Goal: Communication & Community: Answer question/provide support

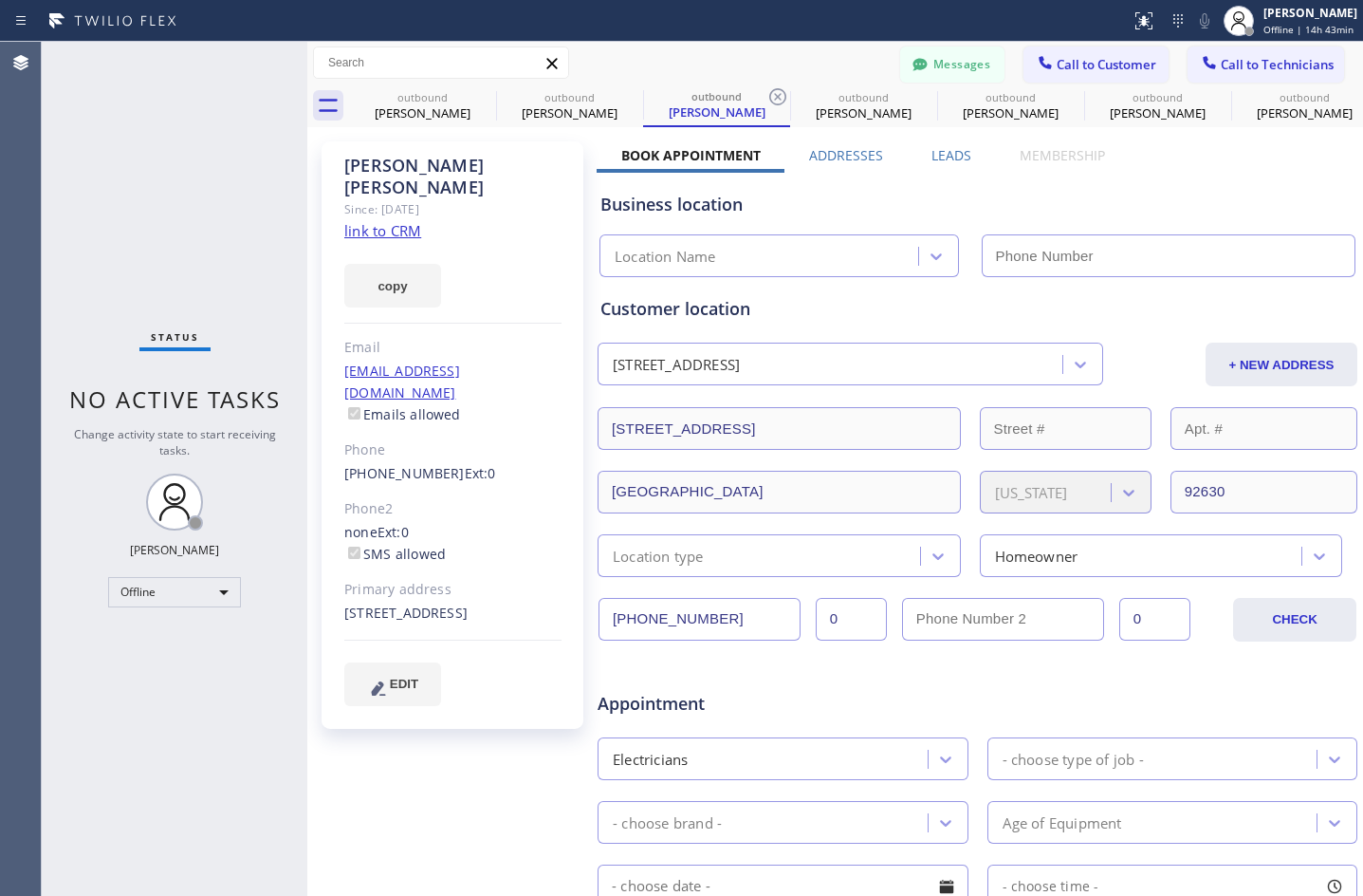
type input "[PHONE_NUMBER]"
click at [977, 79] on button "Messages" at bounding box center [952, 64] width 104 height 36
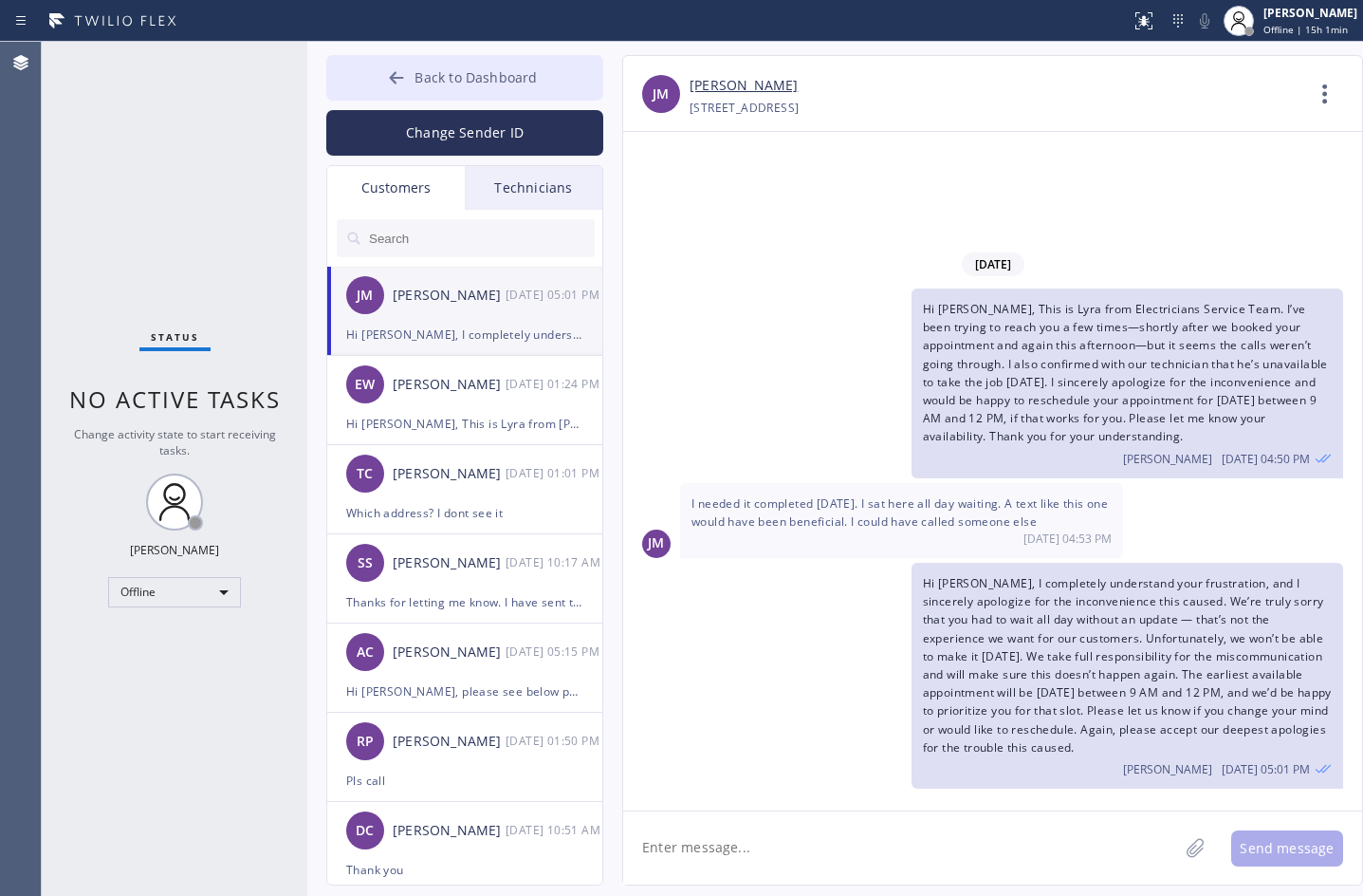
click at [373, 85] on button "Back to Dashboard" at bounding box center [465, 77] width 277 height 46
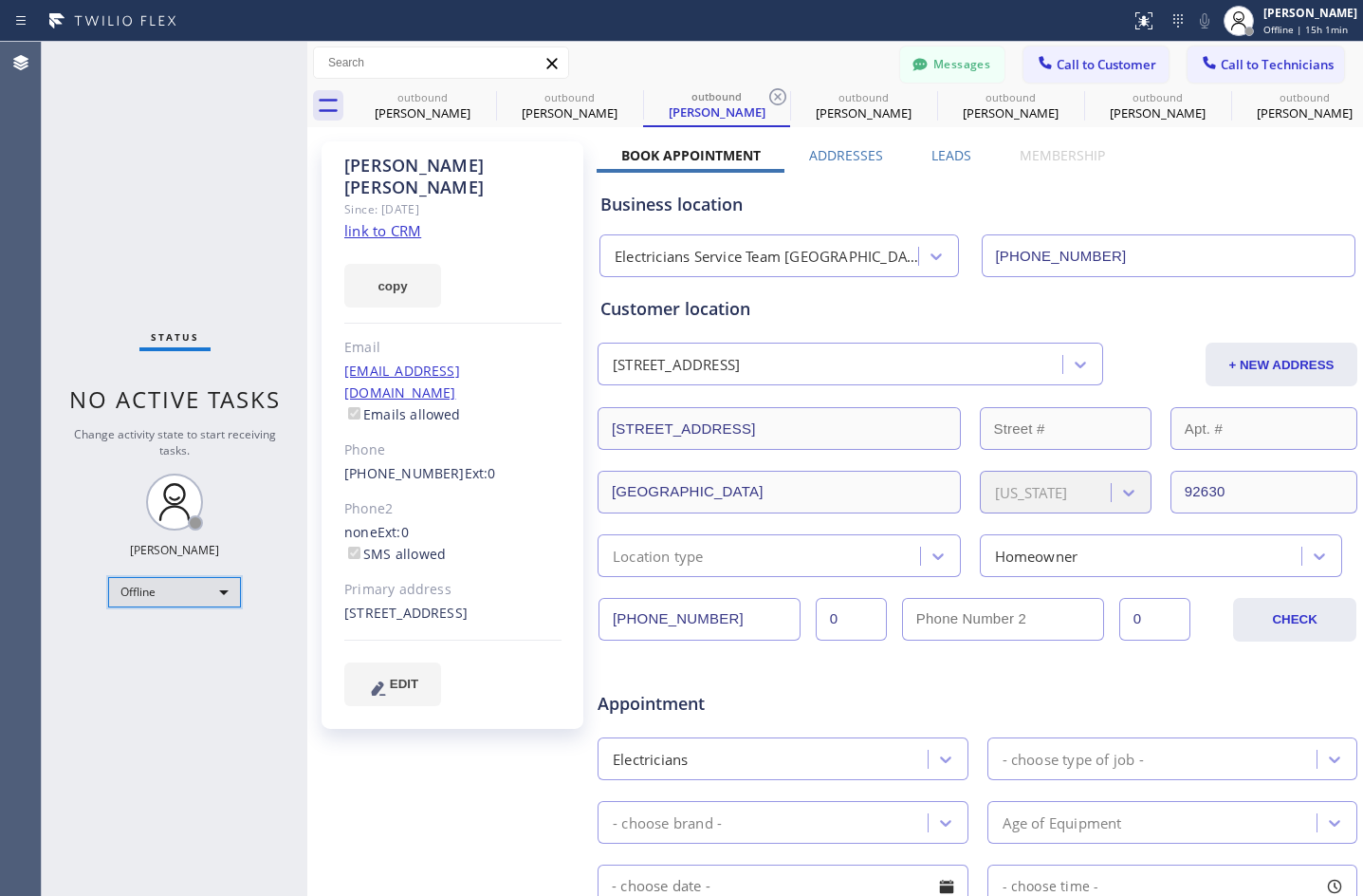
click at [172, 589] on div "Offline" at bounding box center [175, 592] width 133 height 30
click at [156, 666] on li "Unavailable" at bounding box center [174, 665] width 129 height 22
click at [1062, 57] on span "Call to Customer" at bounding box center [1107, 64] width 99 height 18
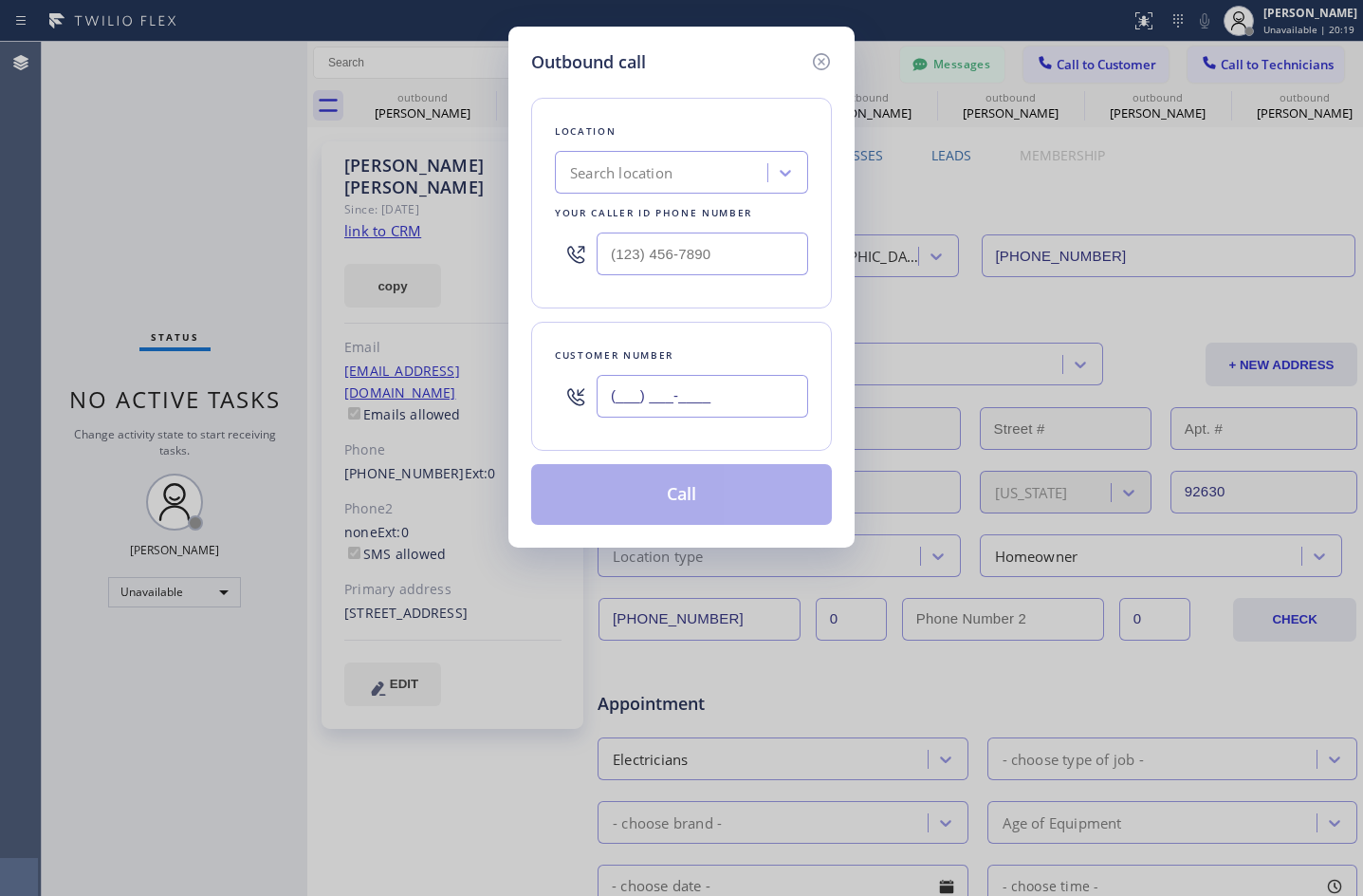
click at [628, 395] on input "(___) ___-____" at bounding box center [702, 396] width 212 height 43
paste input "408) 568-6903"
type input "[PHONE_NUMBER]"
click at [630, 165] on div "Search location" at bounding box center [621, 173] width 102 height 21
paste input "Zoom Electricians Cerritos"
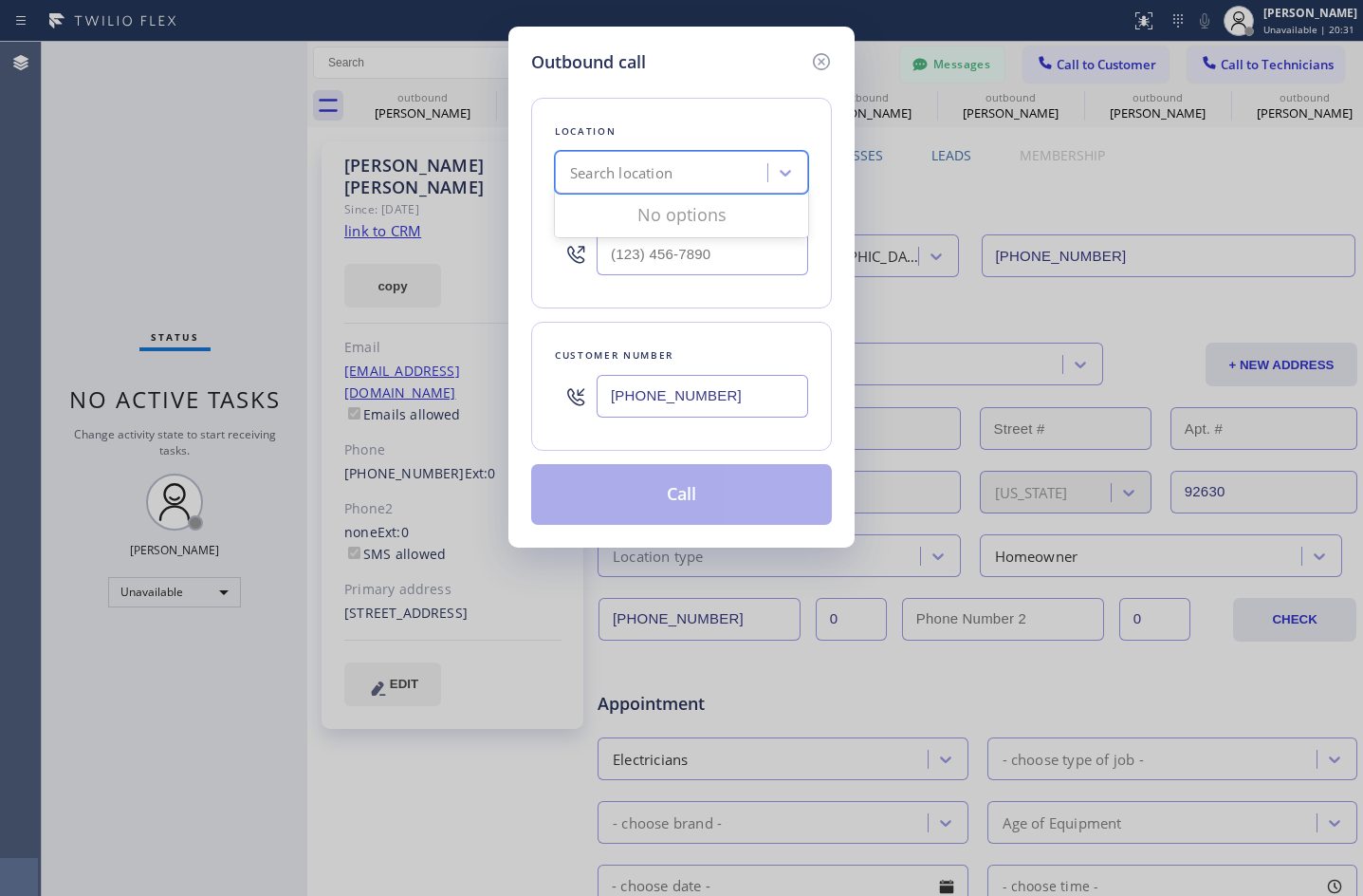
type input "Zoom Electricians Cerritos"
click at [652, 204] on div "Zoom Electricians Cerritos" at bounding box center [682, 212] width 253 height 34
type input "[PHONE_NUMBER]"
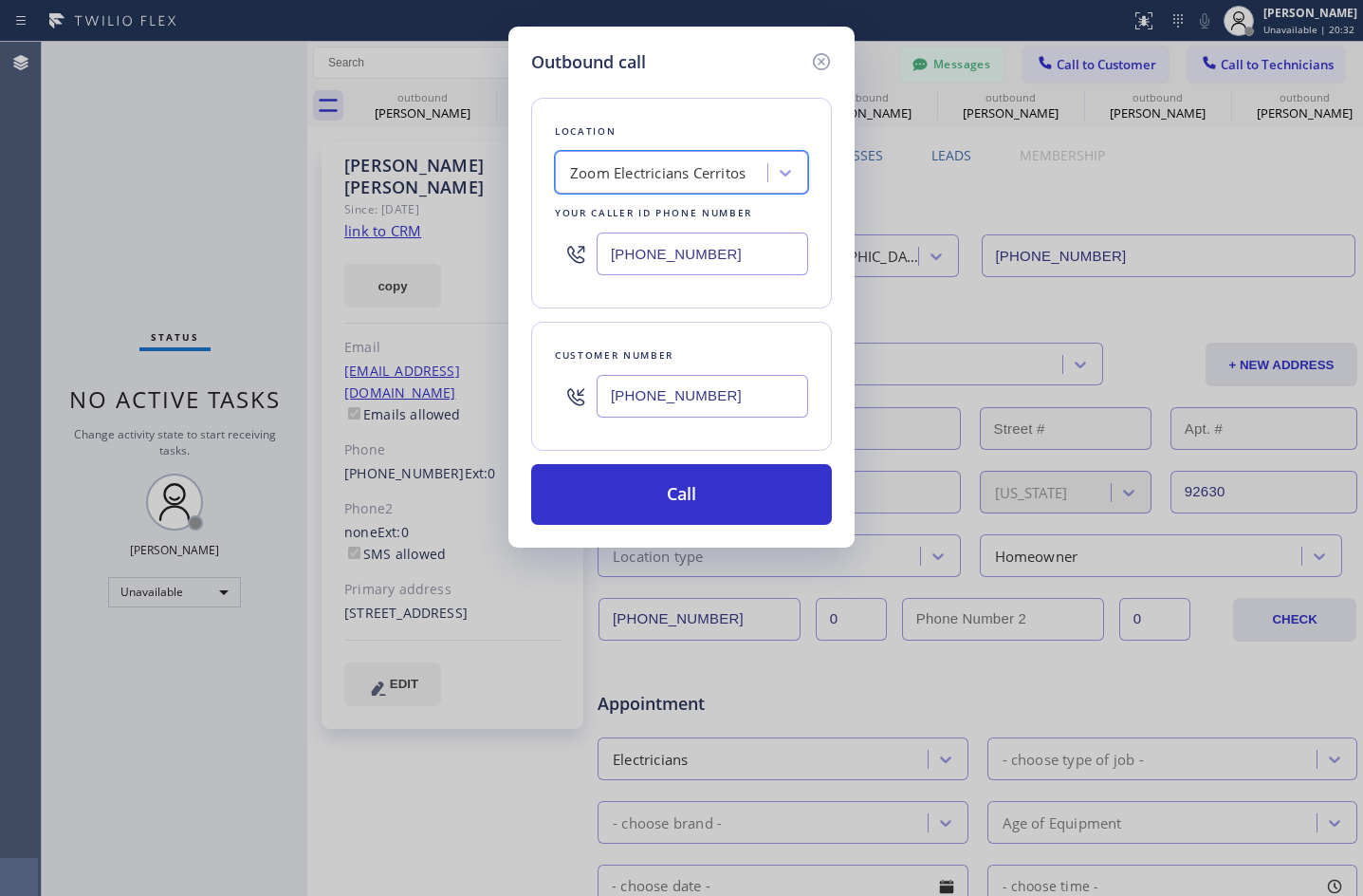
scroll to position [0, 0]
click at [711, 509] on button "Call" at bounding box center [682, 494] width 300 height 60
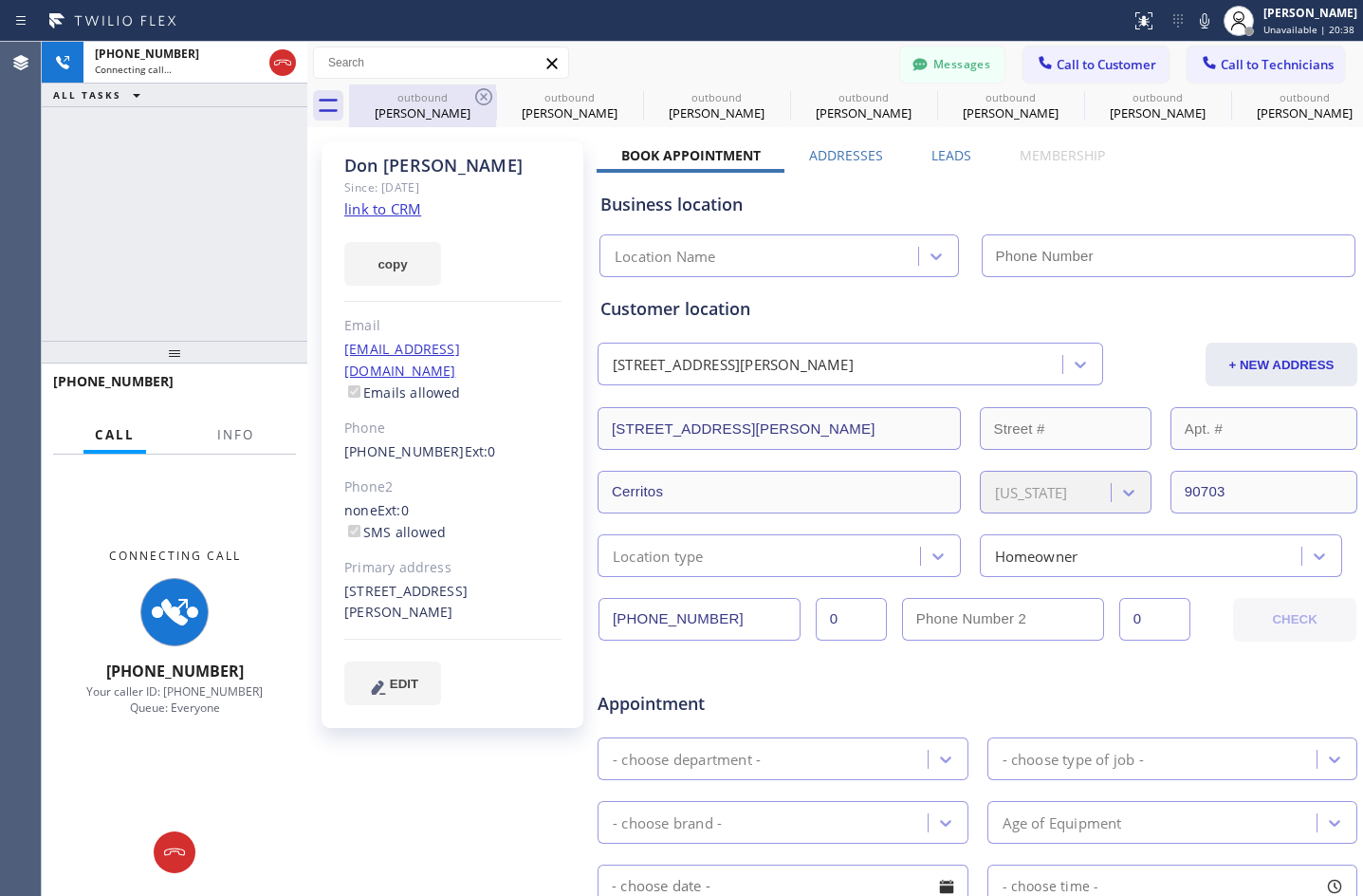
type input "[PHONE_NUMBER]"
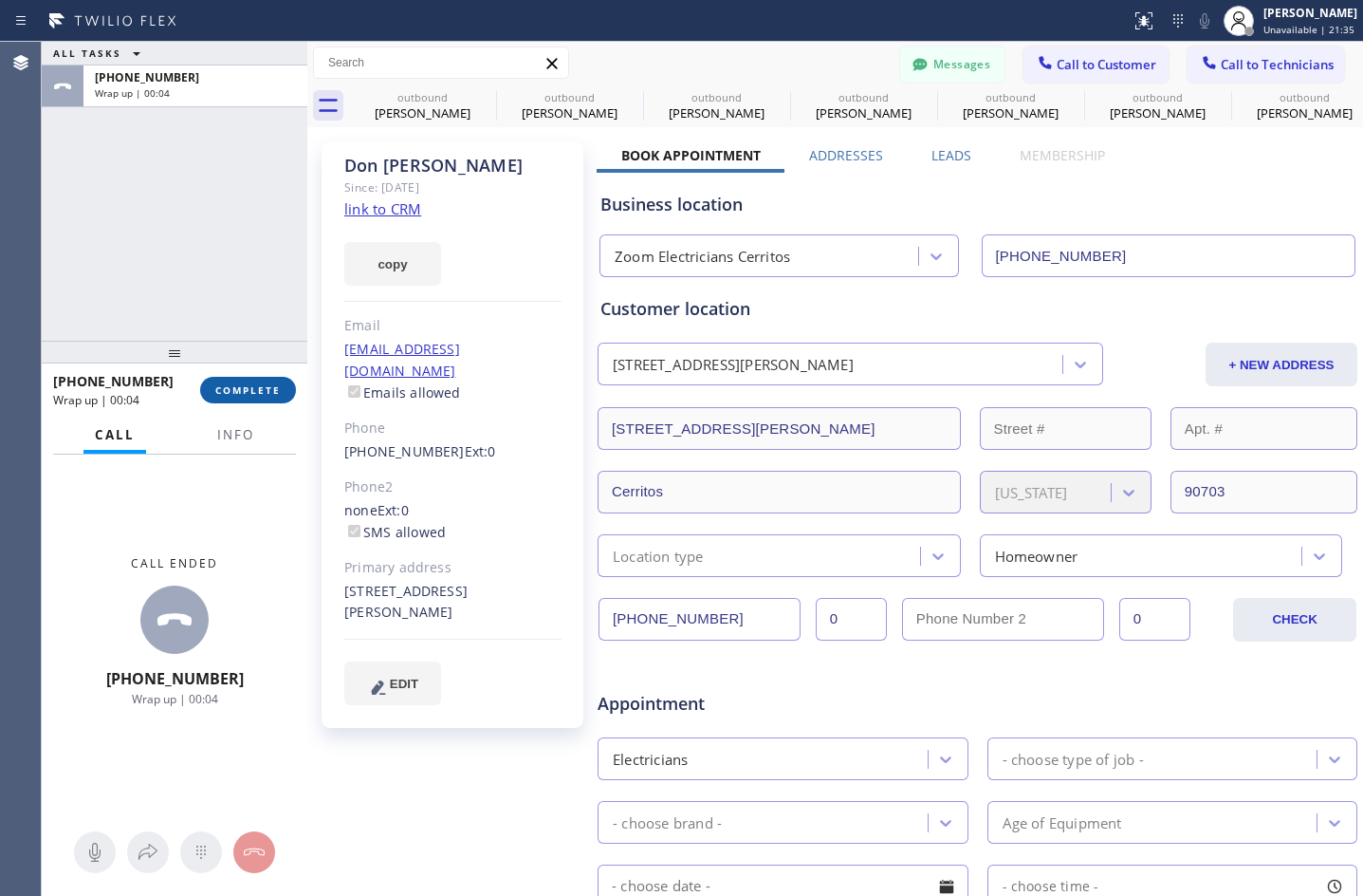
click at [253, 390] on span "COMPLETE" at bounding box center [248, 390] width 65 height 14
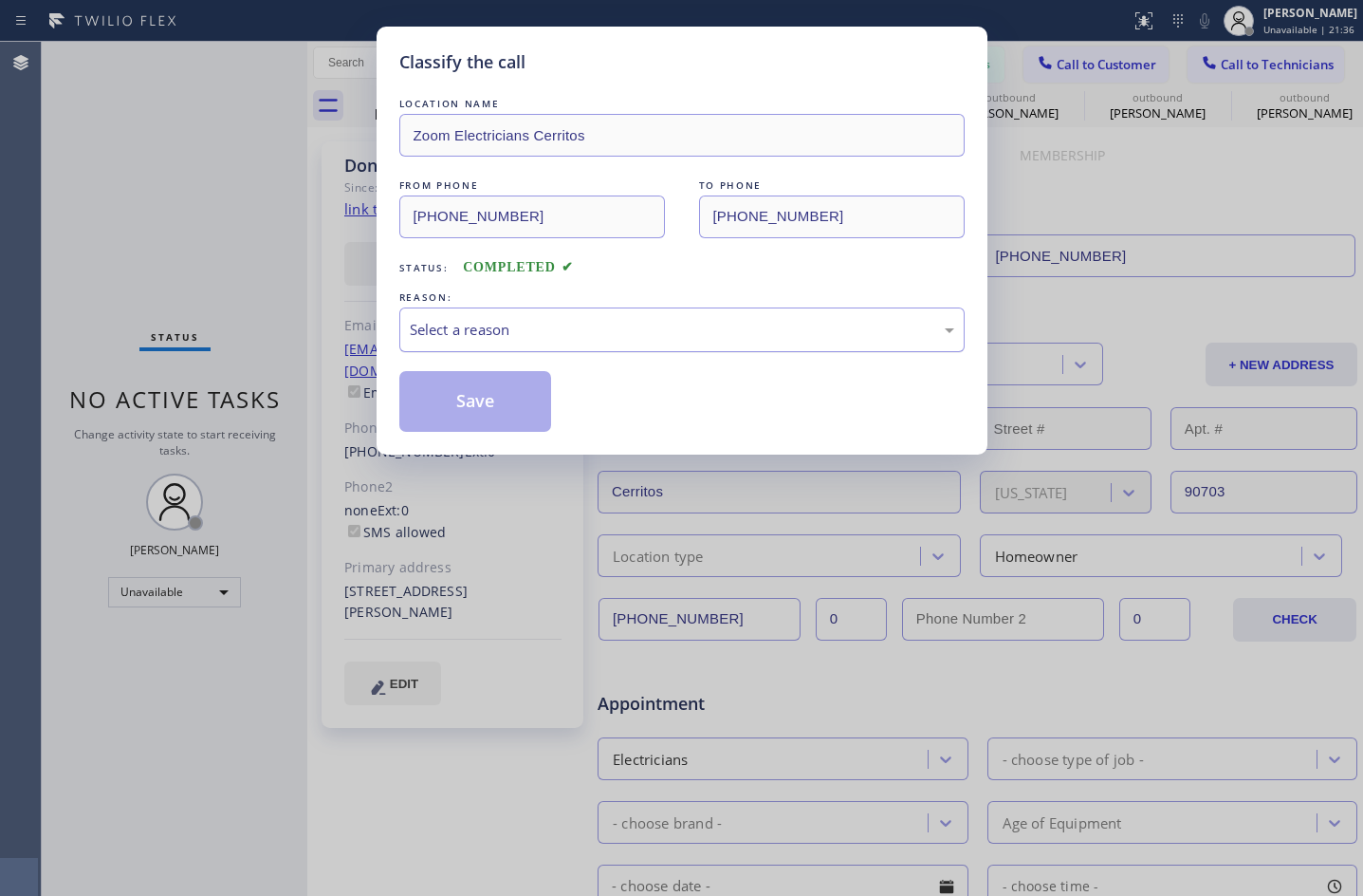
click at [511, 333] on div "Select a reason" at bounding box center [682, 330] width 545 height 21
click at [446, 398] on button "Save" at bounding box center [476, 401] width 153 height 60
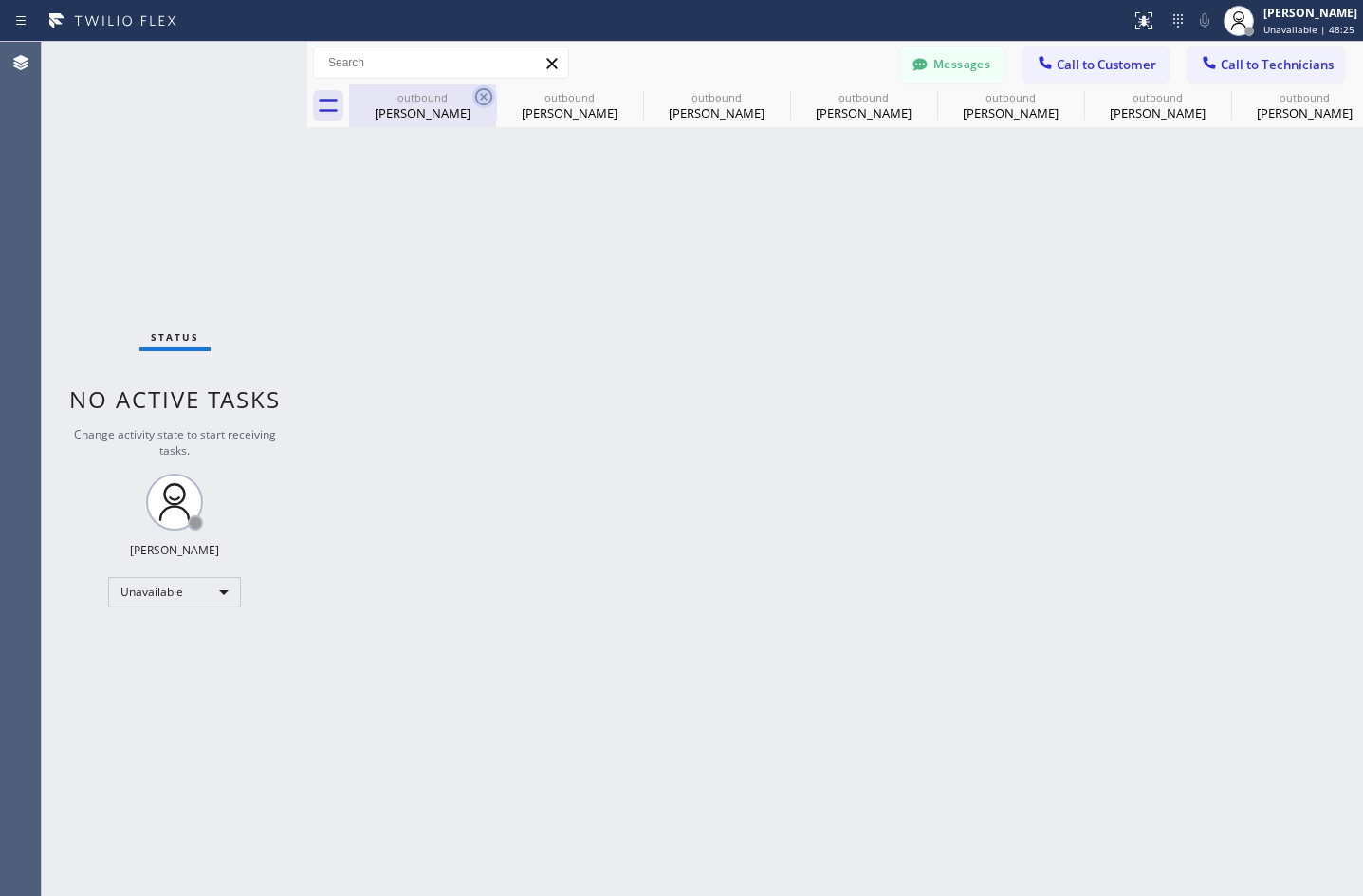
click at [480, 98] on icon at bounding box center [484, 97] width 22 height 22
type input "[PHONE_NUMBER]"
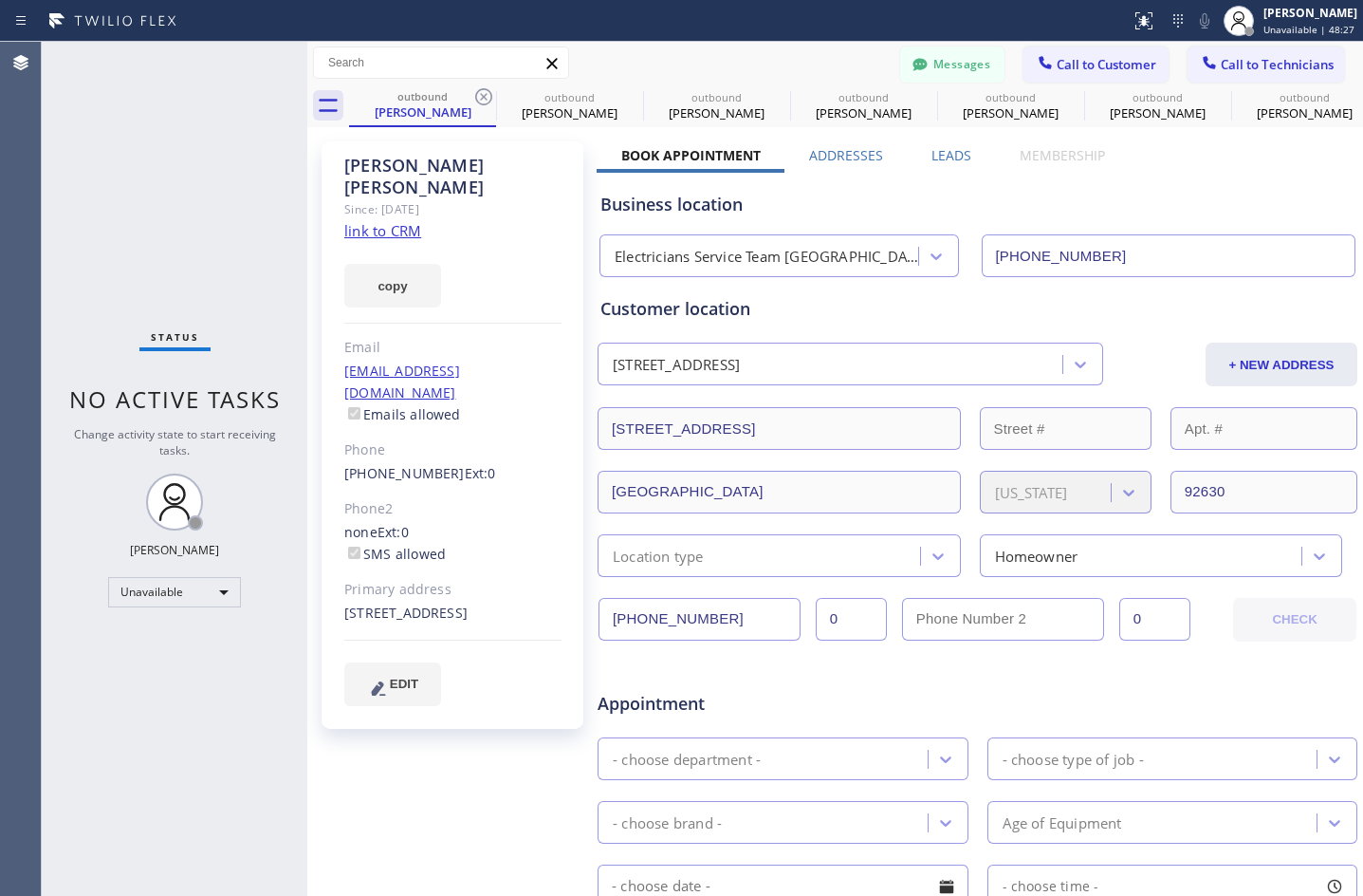
click at [480, 98] on icon at bounding box center [484, 97] width 22 height 22
click at [0, 0] on icon at bounding box center [0, 0] width 0 height 0
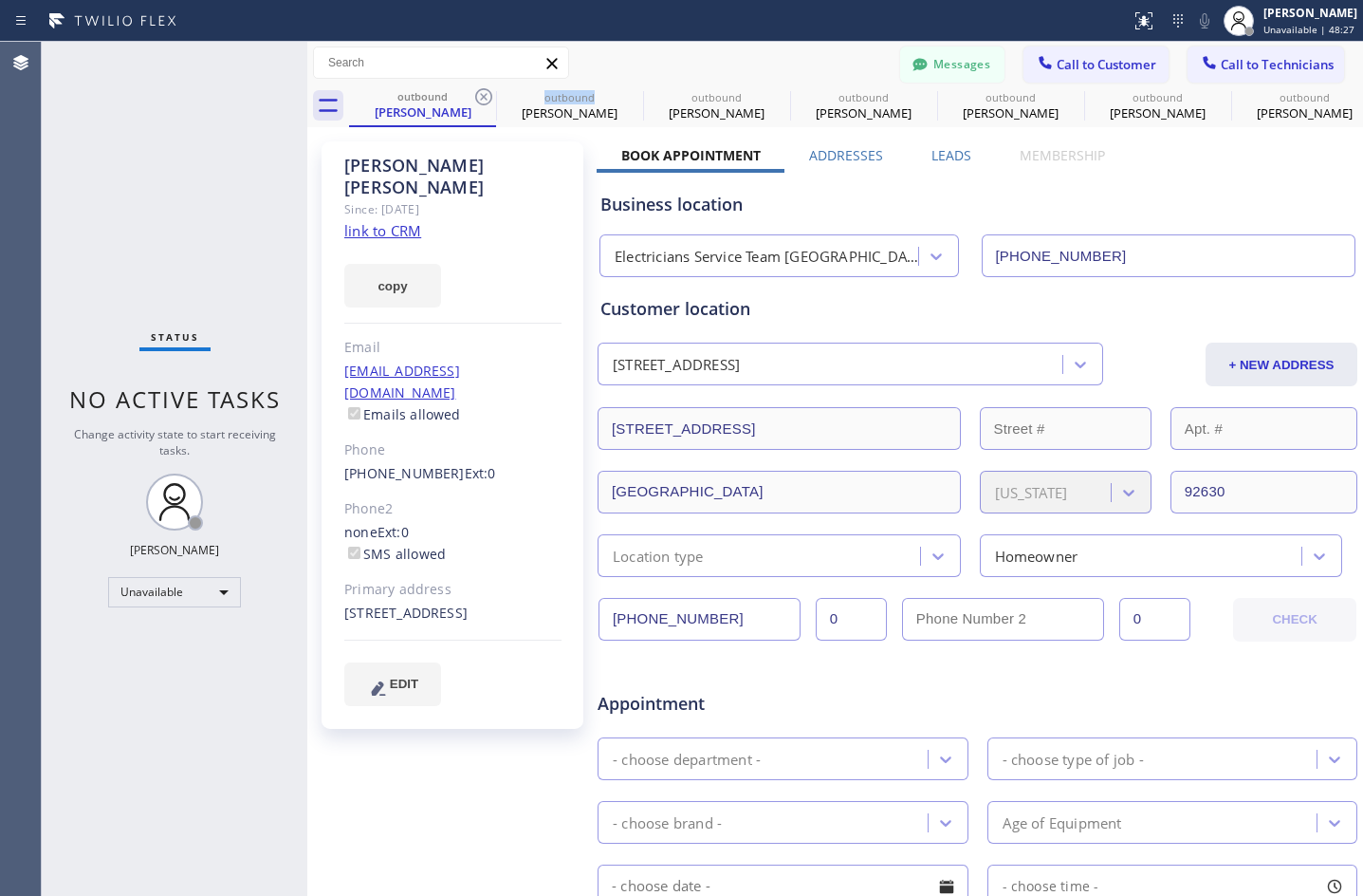
type input "[PHONE_NUMBER]"
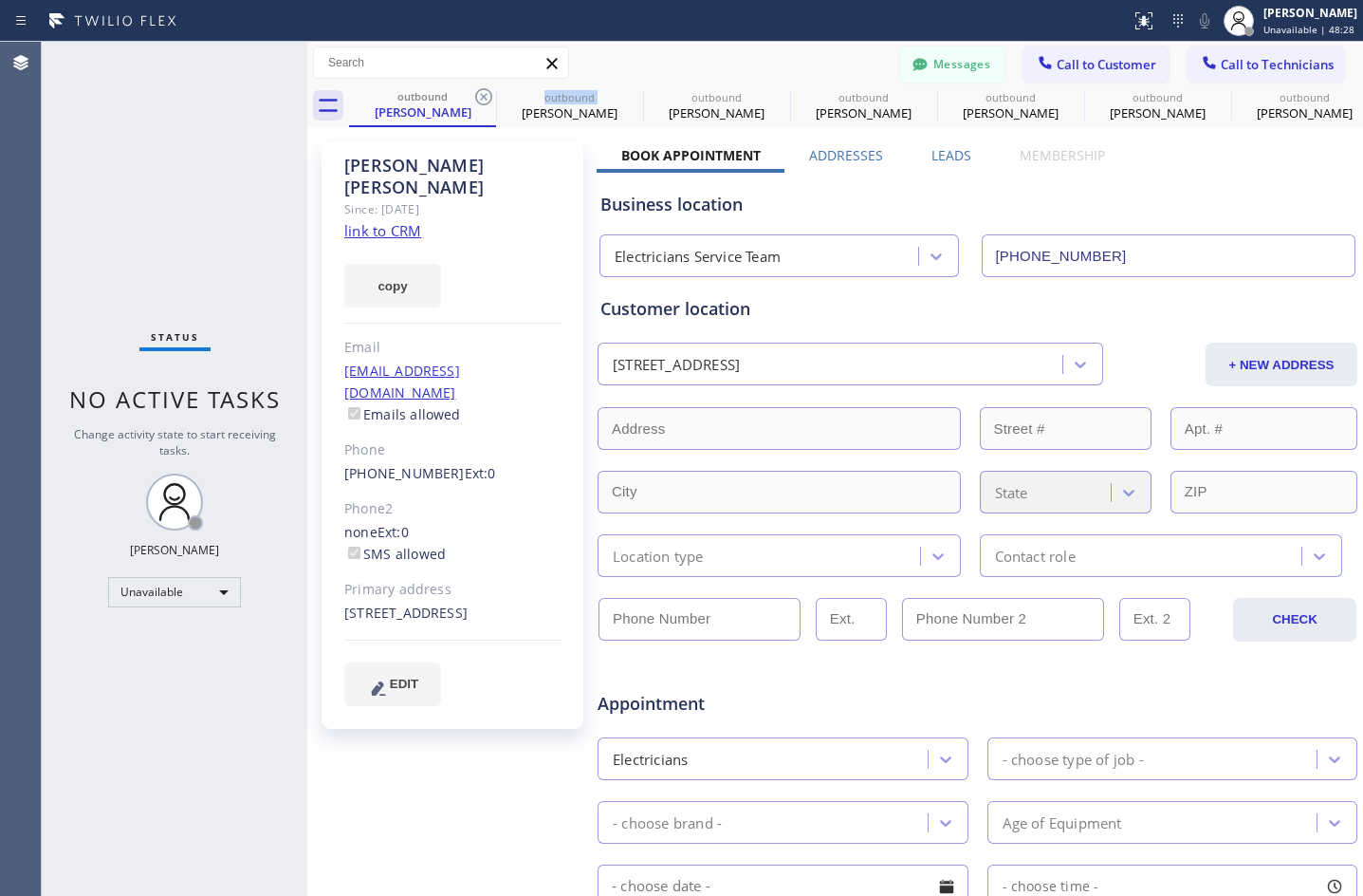
click at [480, 98] on icon at bounding box center [484, 97] width 22 height 22
type input "[PHONE_NUMBER]"
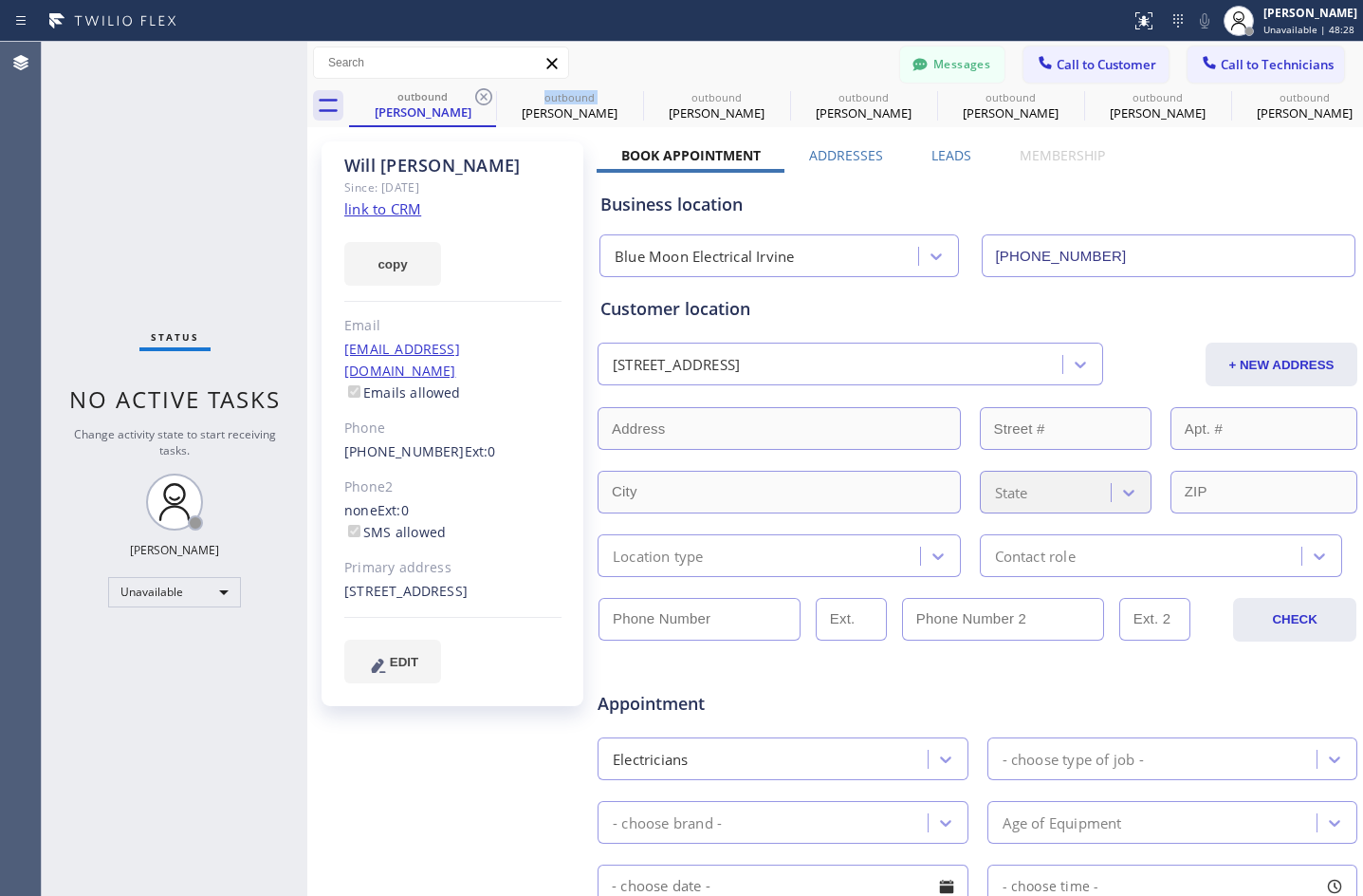
click at [480, 98] on icon at bounding box center [484, 97] width 22 height 22
type input "[PHONE_NUMBER]"
click at [0, 0] on icon at bounding box center [0, 0] width 0 height 0
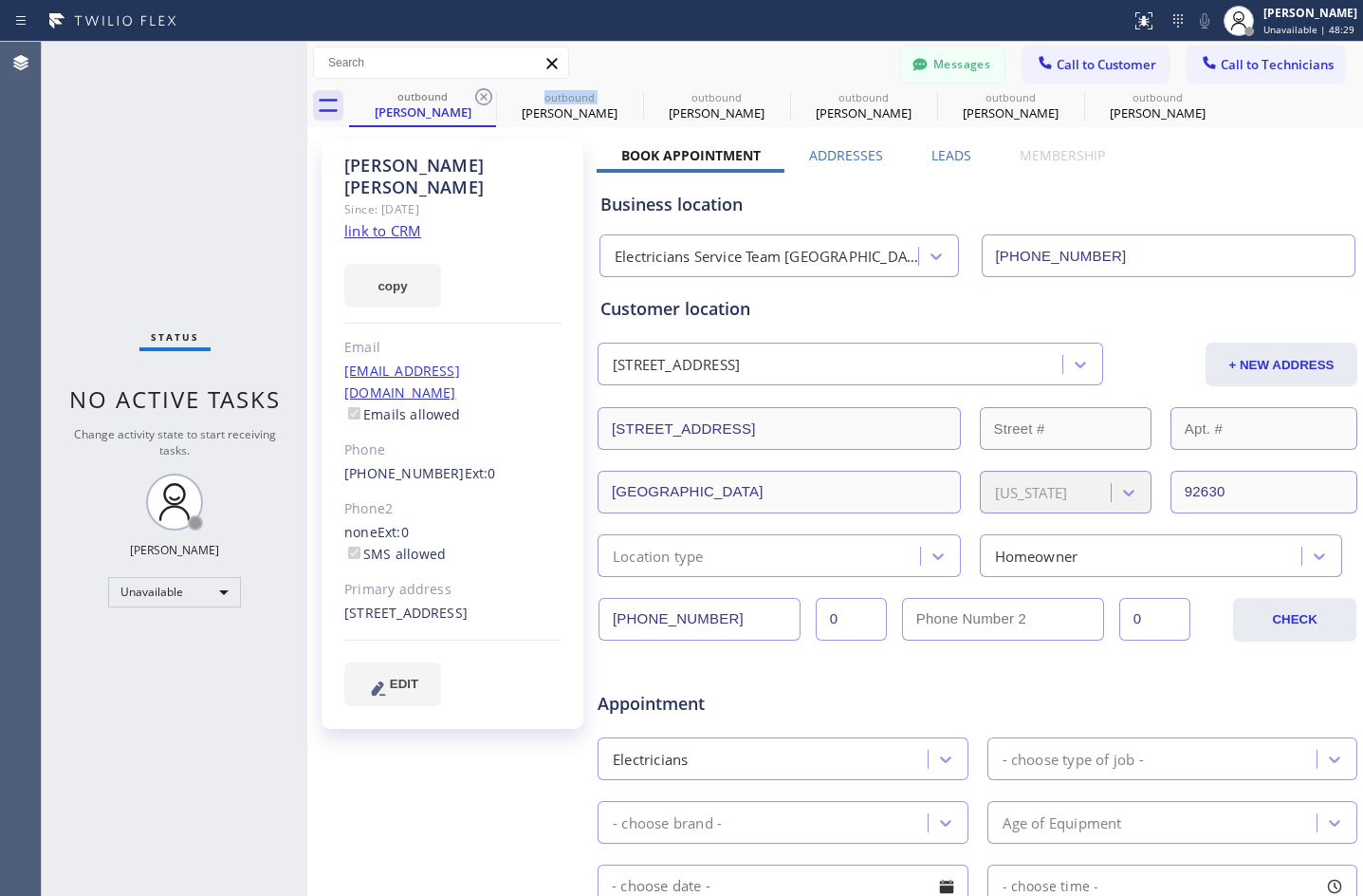
click at [480, 98] on icon at bounding box center [484, 97] width 22 height 22
type input "[PHONE_NUMBER]"
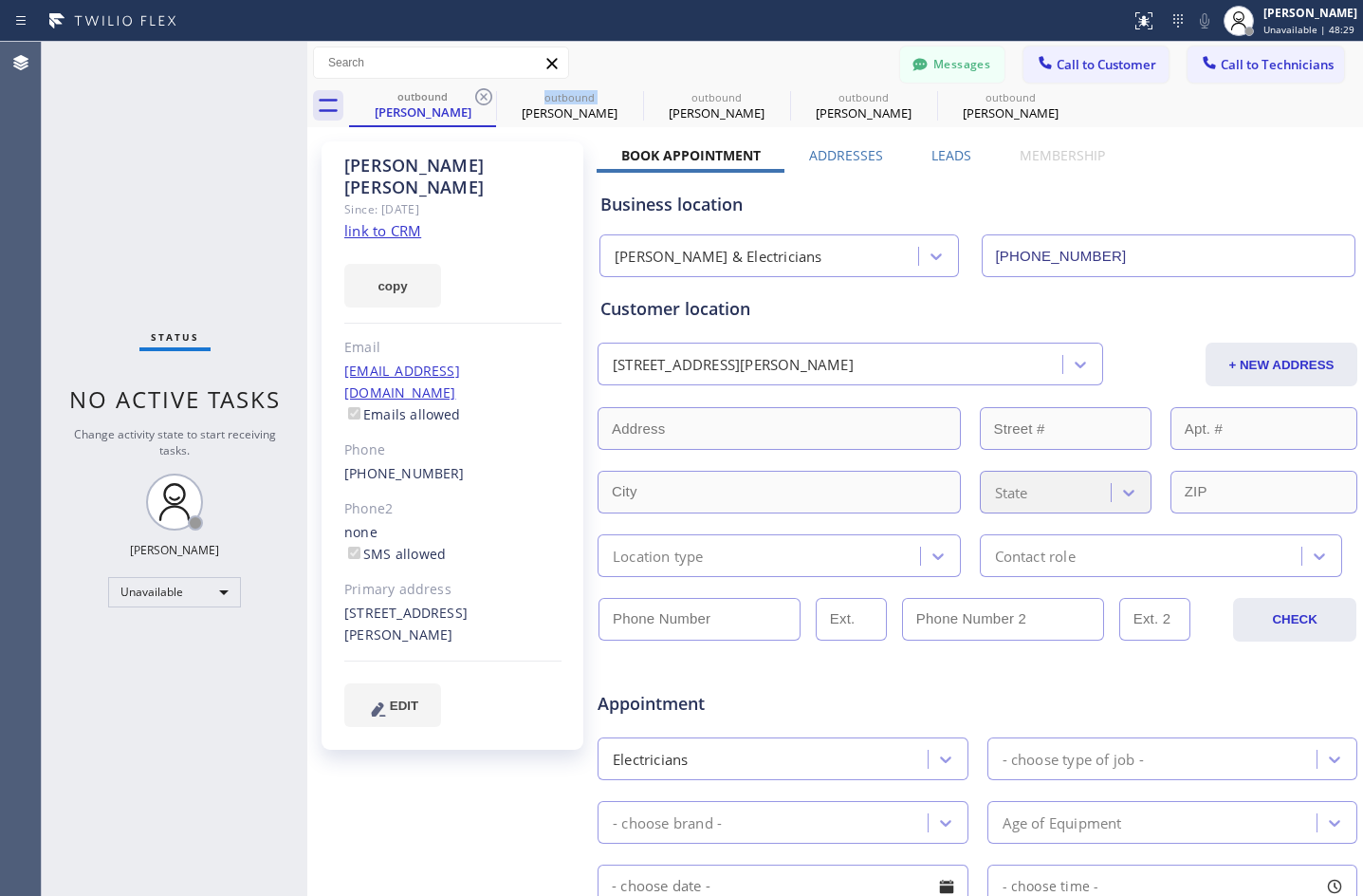
click at [480, 98] on icon at bounding box center [484, 97] width 22 height 22
type input "[PHONE_NUMBER]"
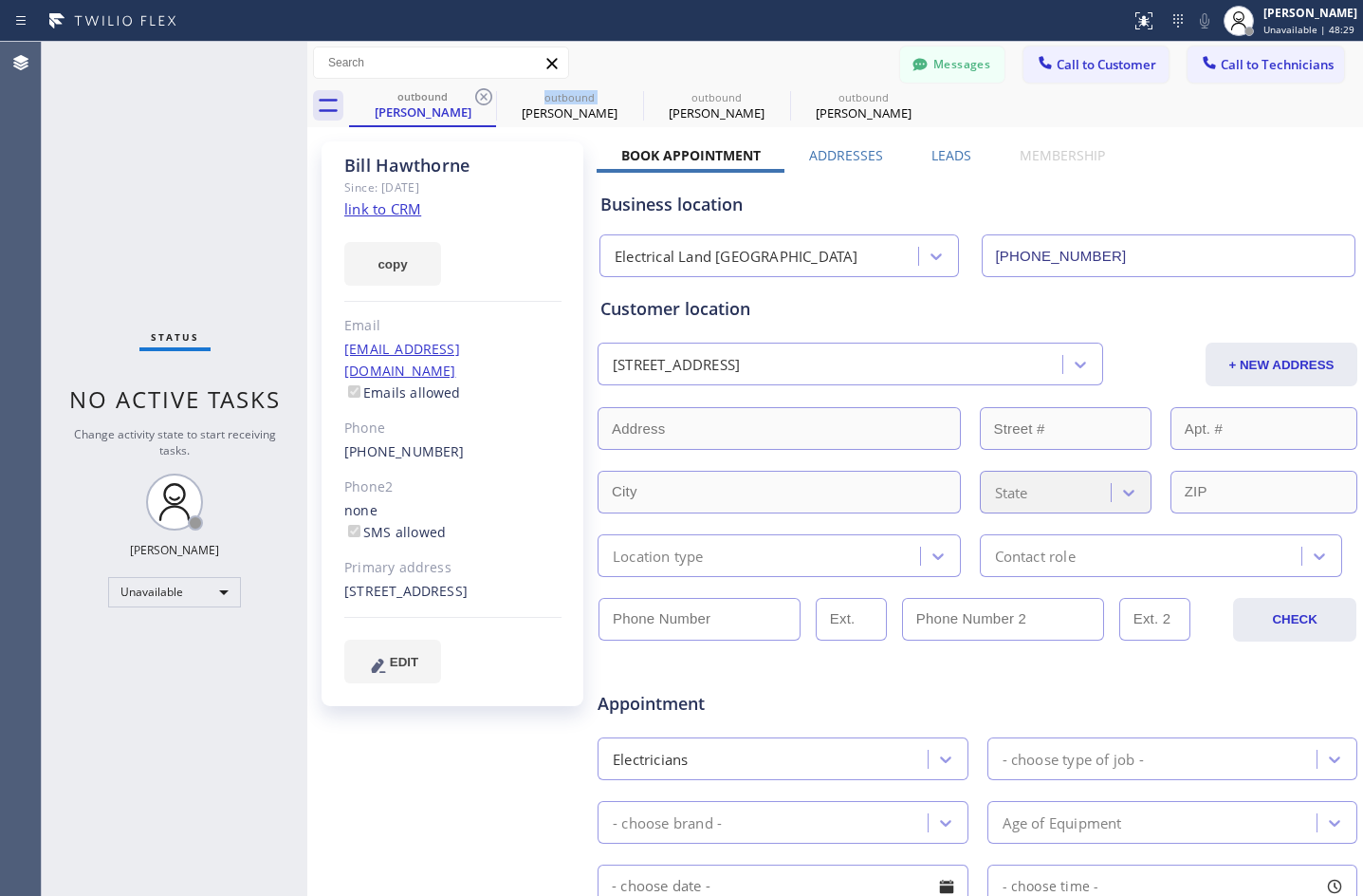
click at [480, 98] on icon at bounding box center [484, 97] width 22 height 22
click at [0, 0] on icon at bounding box center [0, 0] width 0 height 0
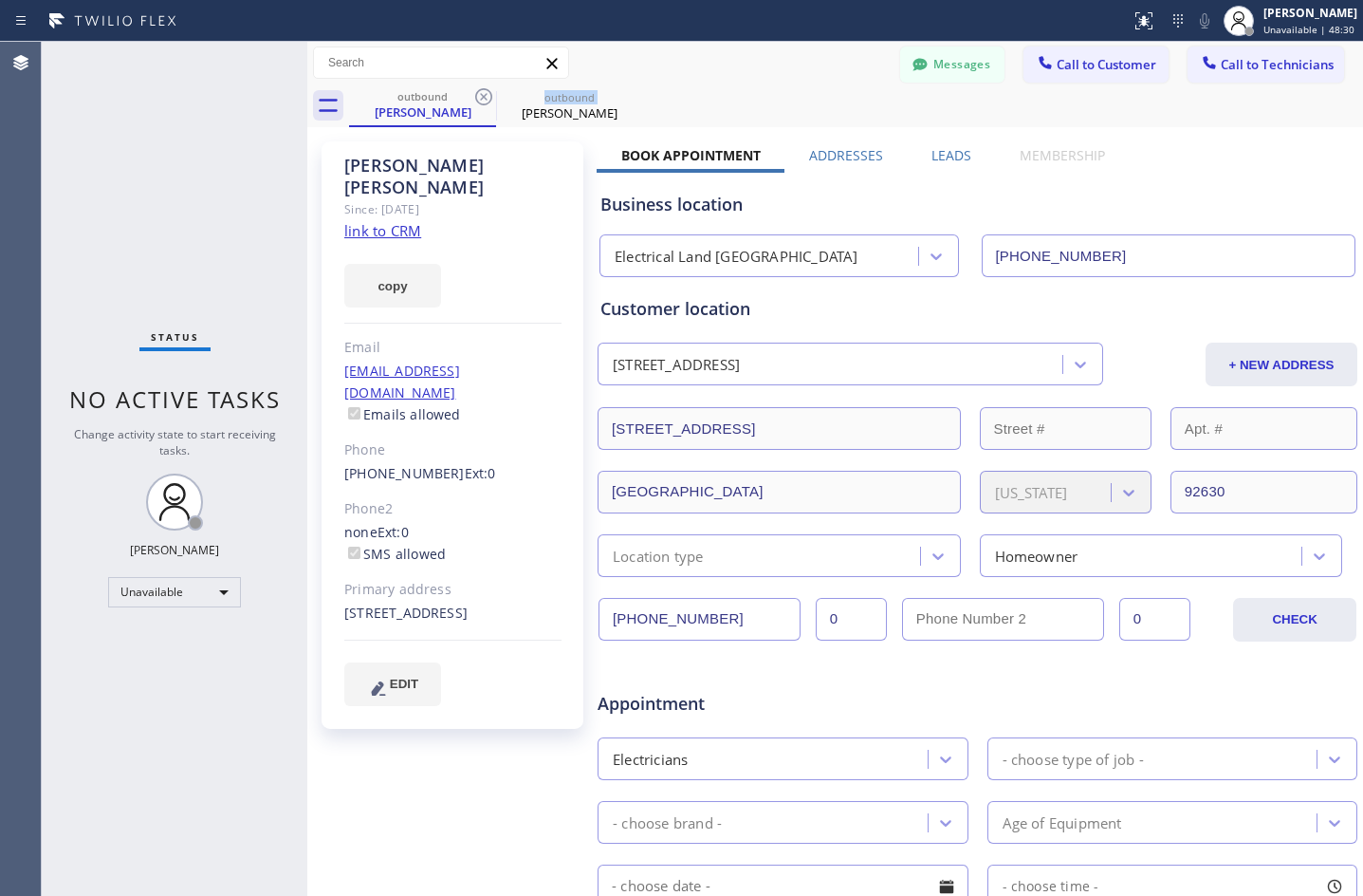
click at [480, 98] on icon at bounding box center [484, 97] width 22 height 22
type input "[PHONE_NUMBER]"
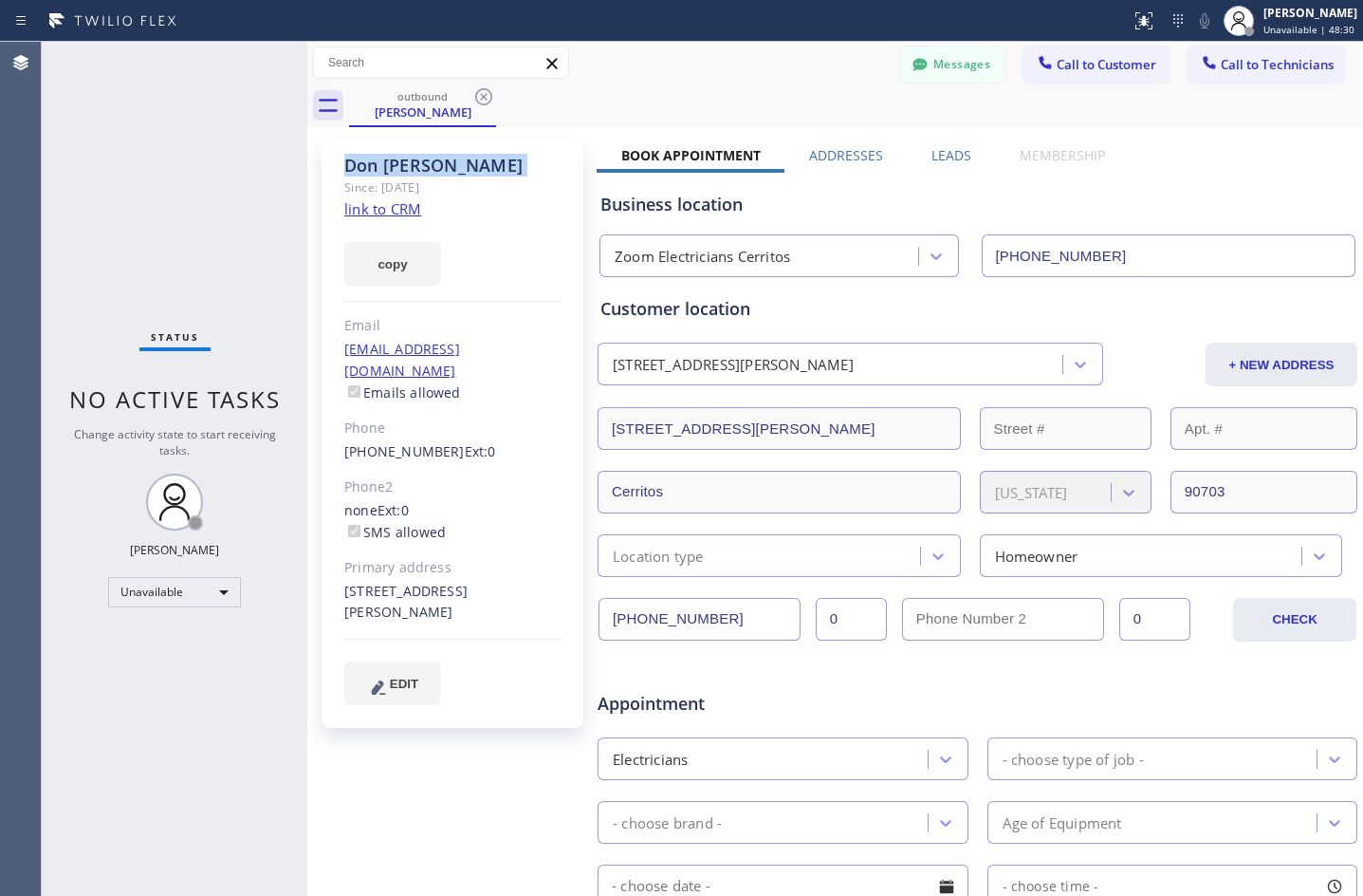
click at [480, 98] on icon at bounding box center [484, 97] width 22 height 22
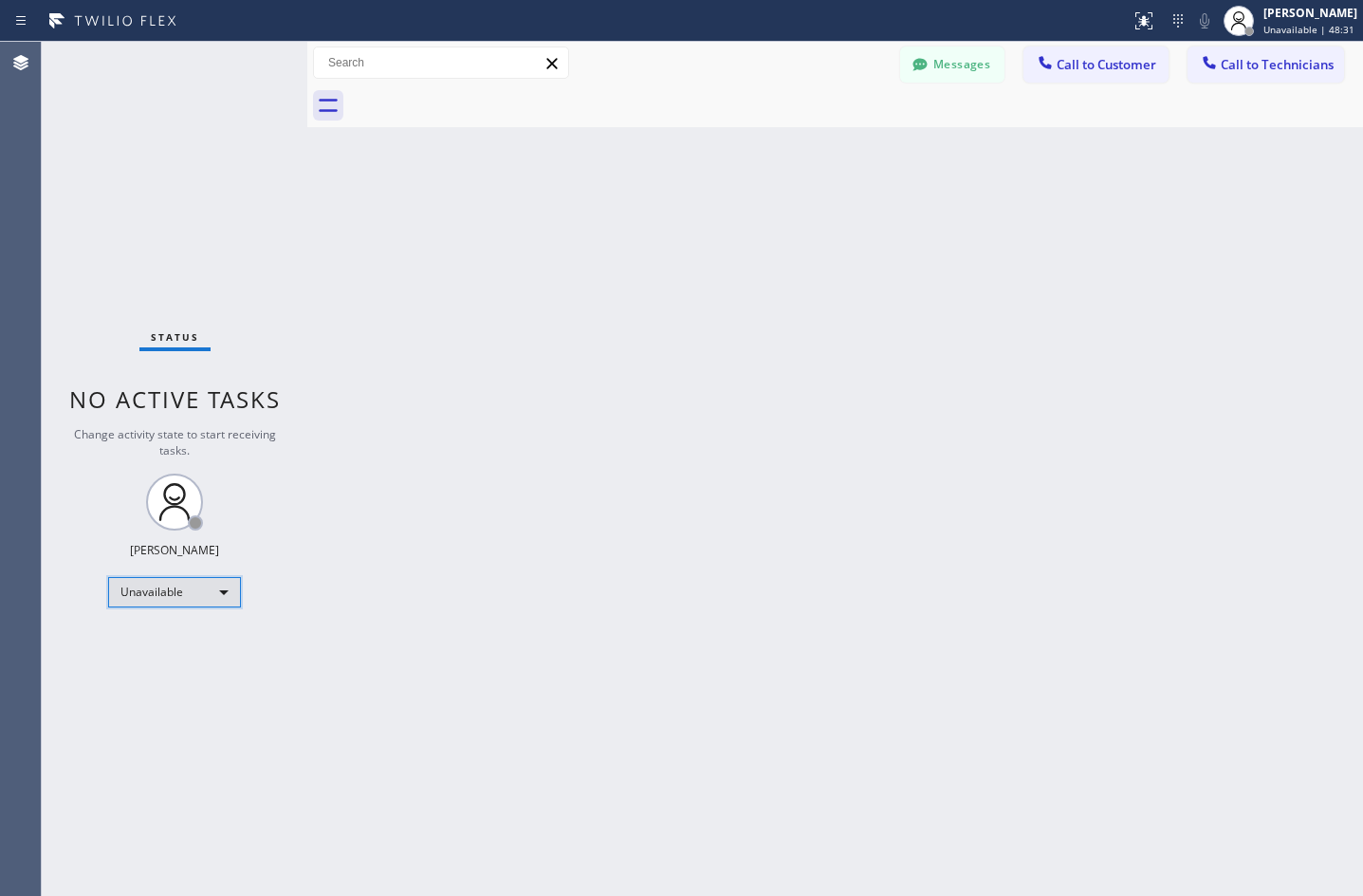
click at [210, 598] on div "Unavailable" at bounding box center [175, 592] width 133 height 30
click at [161, 639] on li "Available" at bounding box center [174, 642] width 129 height 22
